Goal: Task Accomplishment & Management: Manage account settings

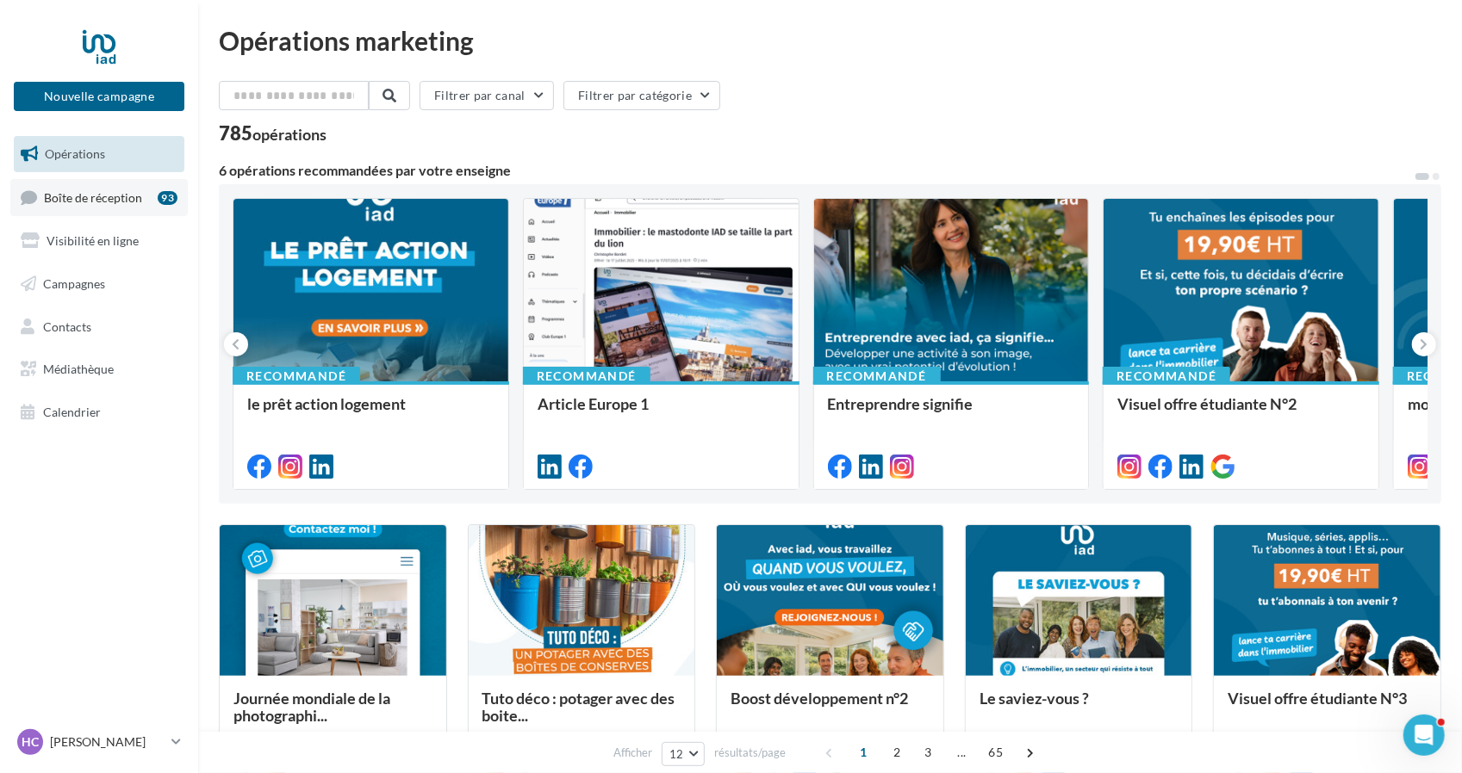
click at [102, 200] on span "Boîte de réception" at bounding box center [93, 196] width 98 height 15
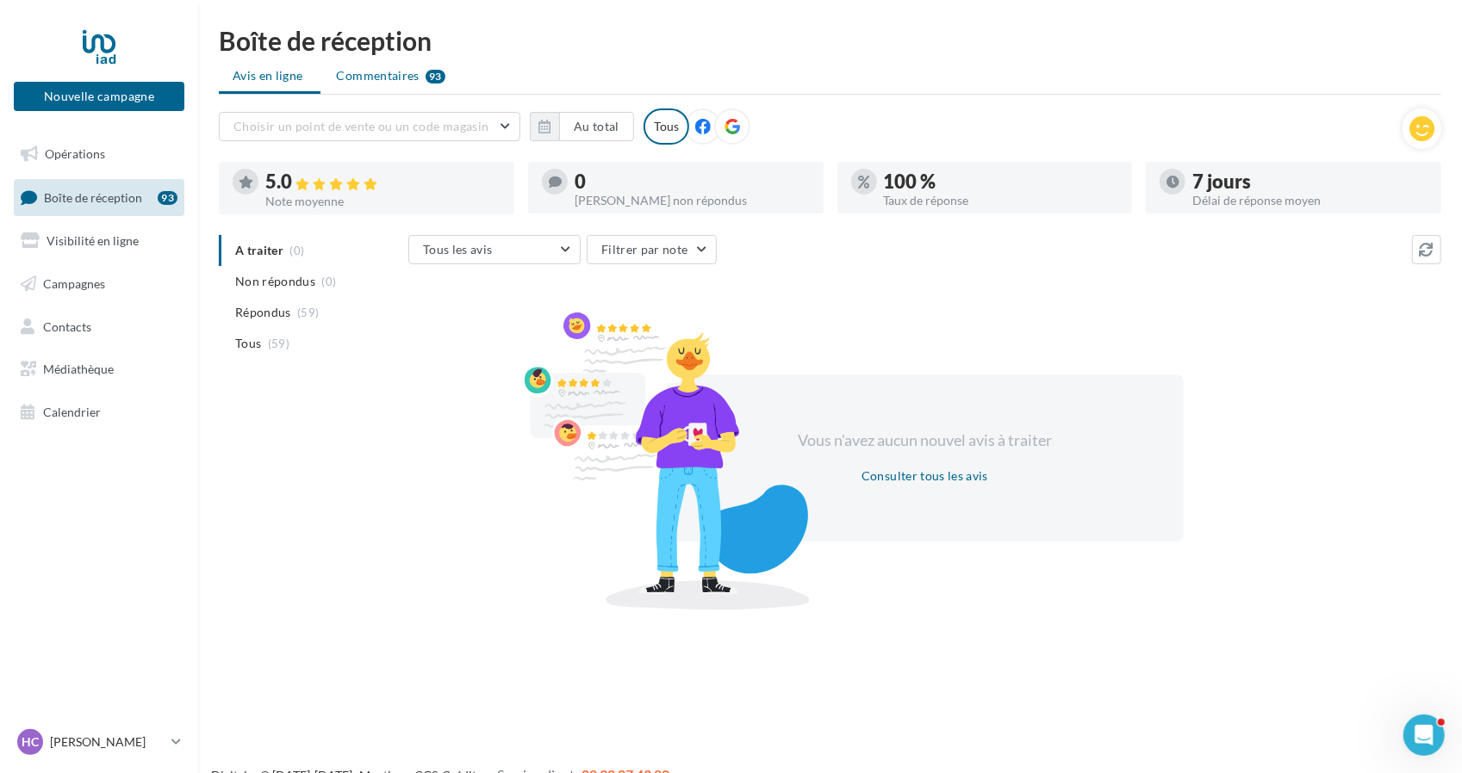
click at [363, 69] on span "Commentaires" at bounding box center [378, 75] width 83 height 17
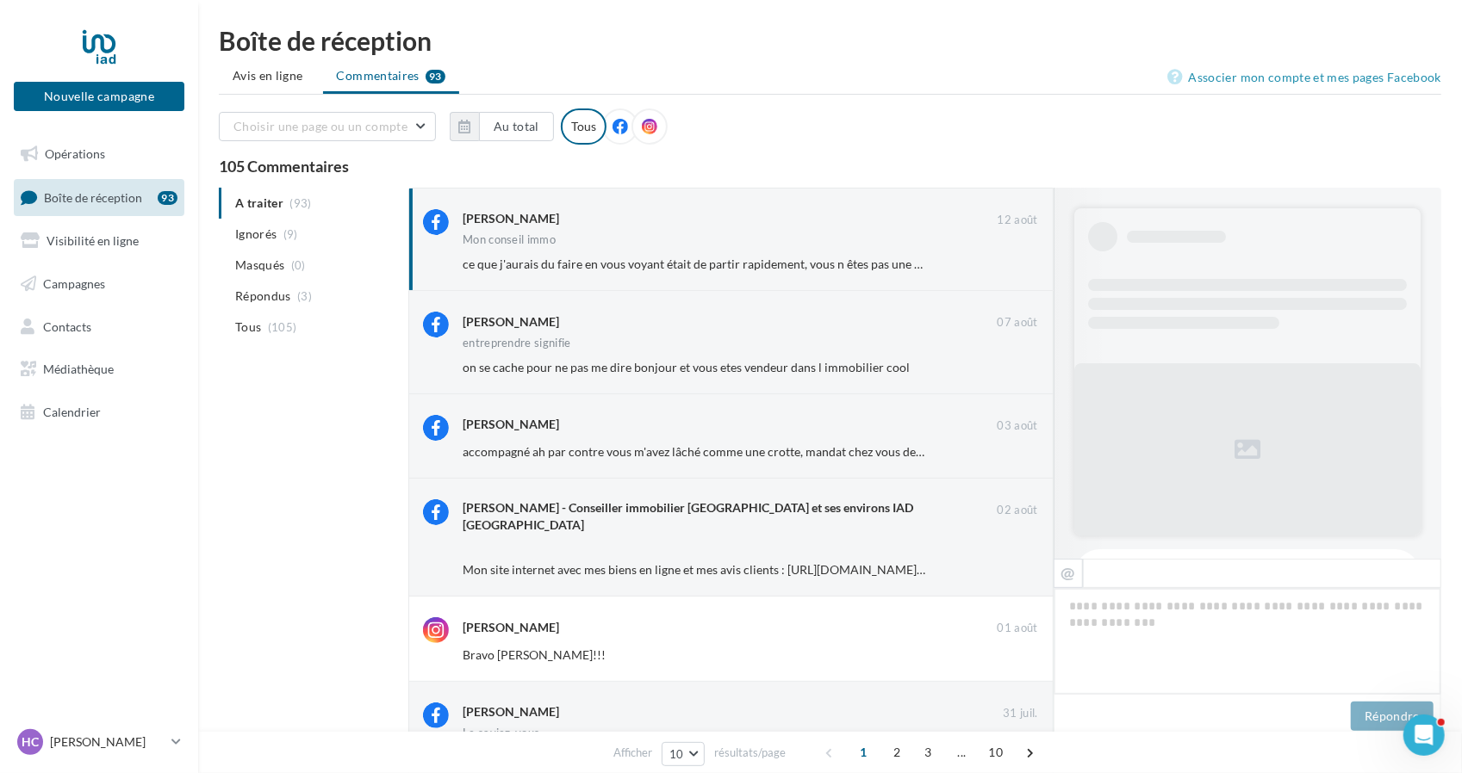
scroll to position [248, 0]
